Goal: Information Seeking & Learning: Learn about a topic

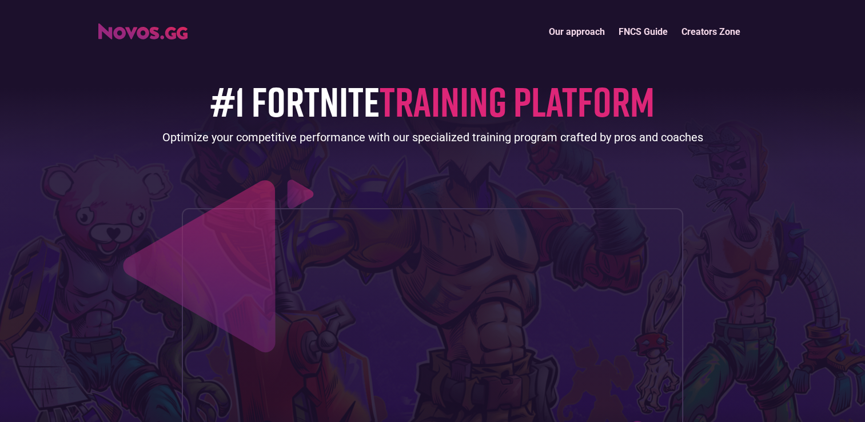
click at [641, 33] on link "FNCS Guide" at bounding box center [643, 31] width 63 height 25
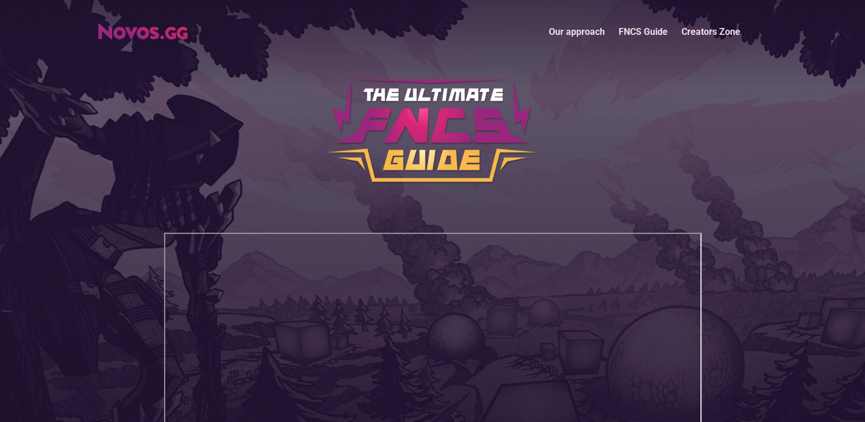
click at [691, 31] on link "Creators Zone" at bounding box center [711, 31] width 73 height 25
click at [584, 35] on link "Our approach" at bounding box center [577, 31] width 70 height 25
click at [625, 33] on link "FNCS Guide" at bounding box center [643, 31] width 63 height 25
click at [572, 27] on link "Our approach" at bounding box center [577, 31] width 70 height 25
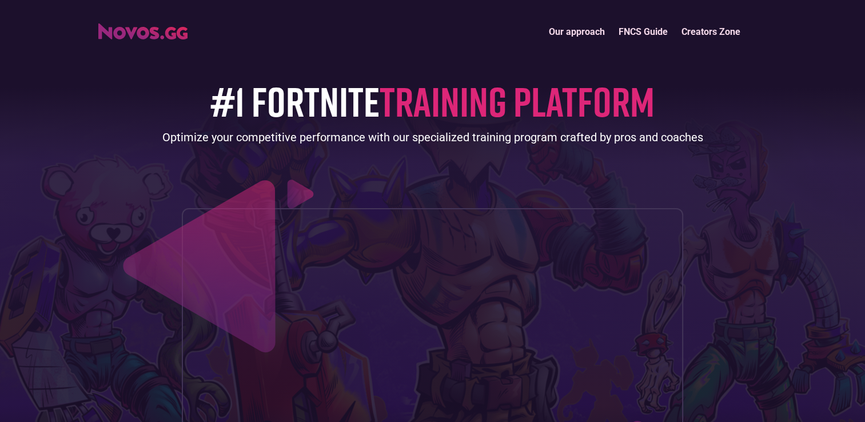
click at [574, 30] on link "Our approach" at bounding box center [577, 31] width 70 height 25
click at [149, 29] on img "home" at bounding box center [142, 31] width 89 height 16
